Goal: Information Seeking & Learning: Learn about a topic

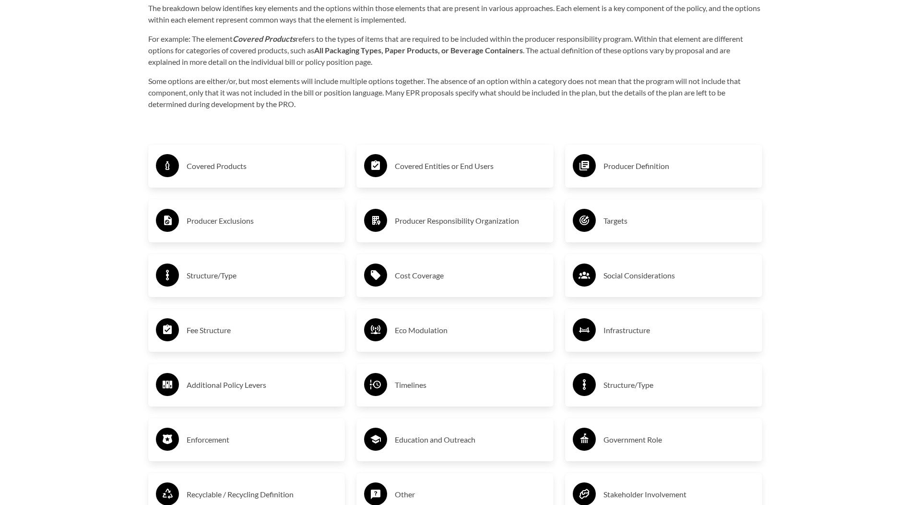
scroll to position [1604, 0]
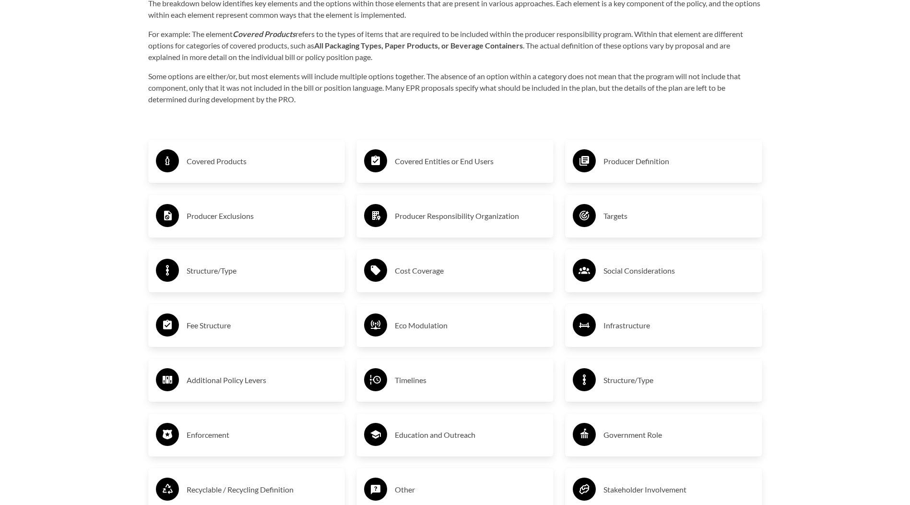
click at [214, 162] on h3 "Covered Products" at bounding box center [262, 161] width 151 height 15
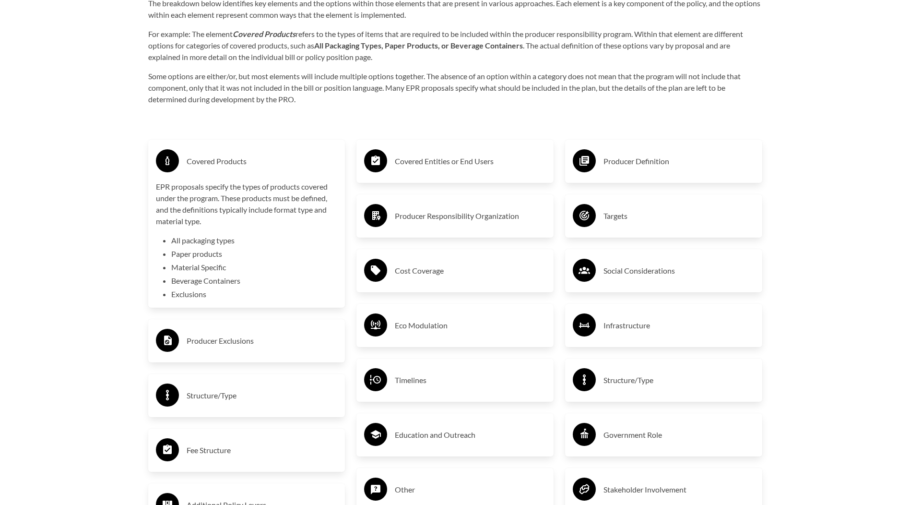
click at [294, 340] on h3 "Producer Exclusions" at bounding box center [262, 340] width 151 height 15
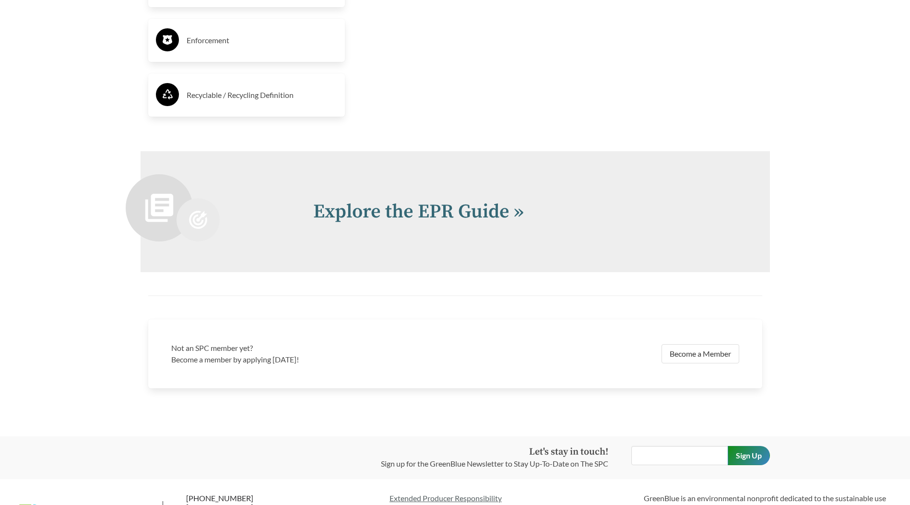
scroll to position [2274, 0]
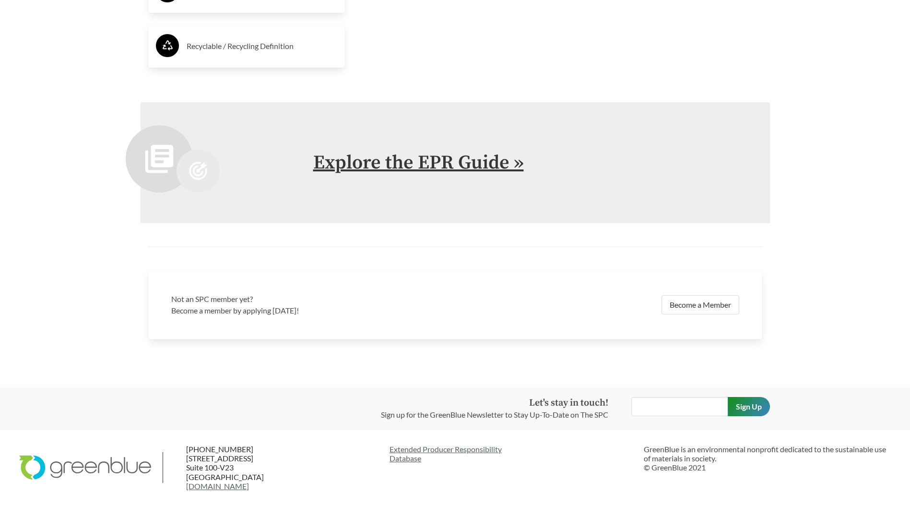
click at [470, 161] on link "Explore the EPR Guide »" at bounding box center [418, 163] width 211 height 24
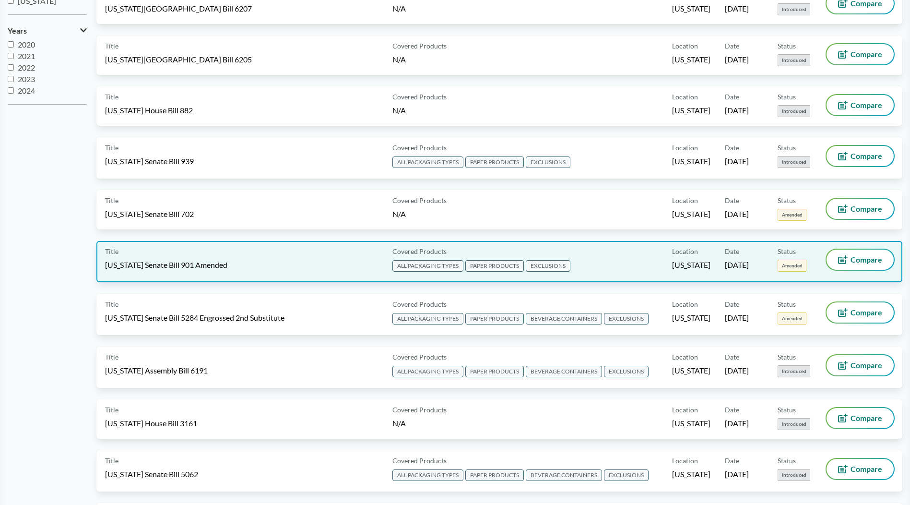
scroll to position [314, 0]
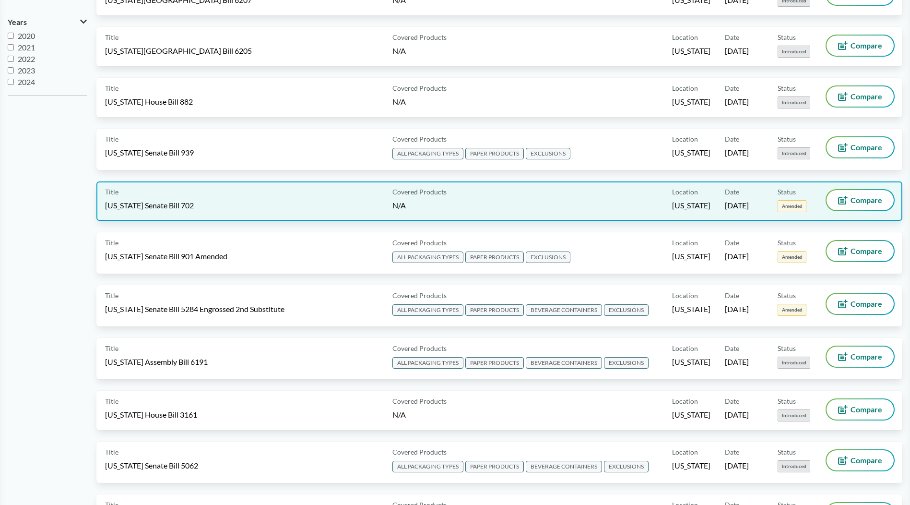
click at [150, 201] on span "[US_STATE] Senate Bill 702" at bounding box center [149, 205] width 89 height 11
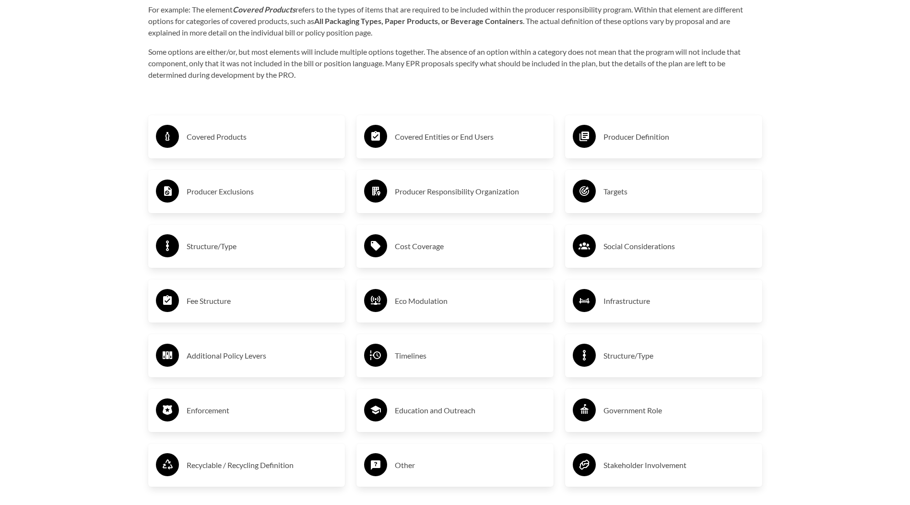
scroll to position [1626, 0]
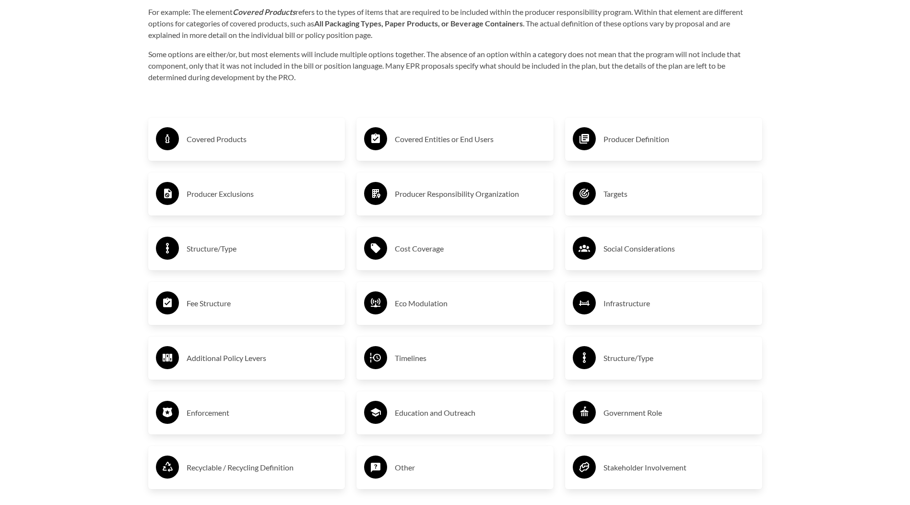
click at [469, 420] on h3 "Education and Outreach" at bounding box center [470, 412] width 151 height 15
click at [481, 174] on div "Covered Entities or End Users Producer Responsibility Organization Cost Coverag…" at bounding box center [455, 366] width 209 height 533
click at [470, 192] on h3 "Producer Responsibility Organization" at bounding box center [470, 193] width 151 height 15
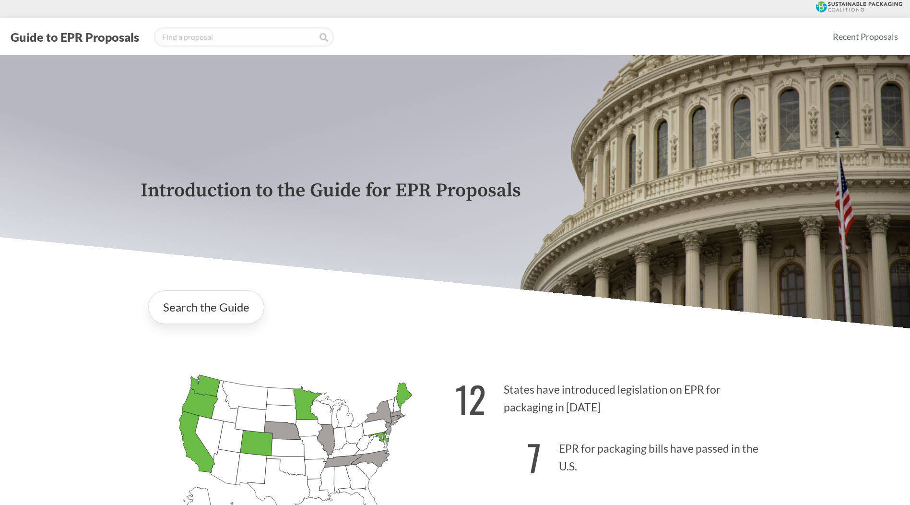
scroll to position [0, 0]
